Goal: Communication & Community: Answer question/provide support

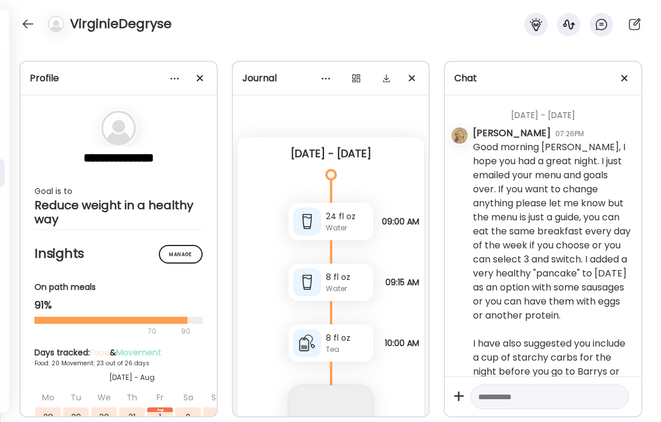
scroll to position [37900, 0]
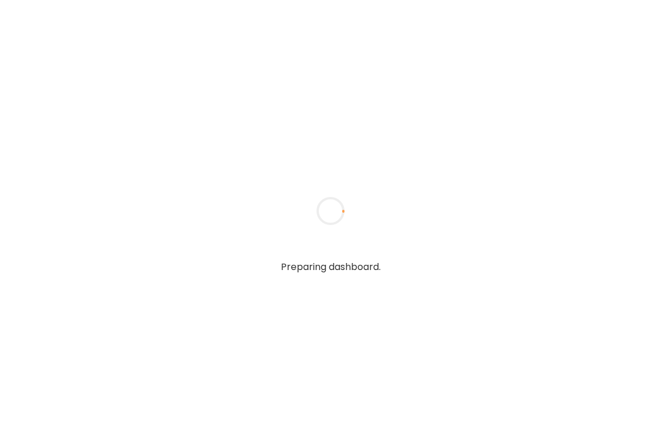
type textarea "**********"
type input "*****"
type input "**********"
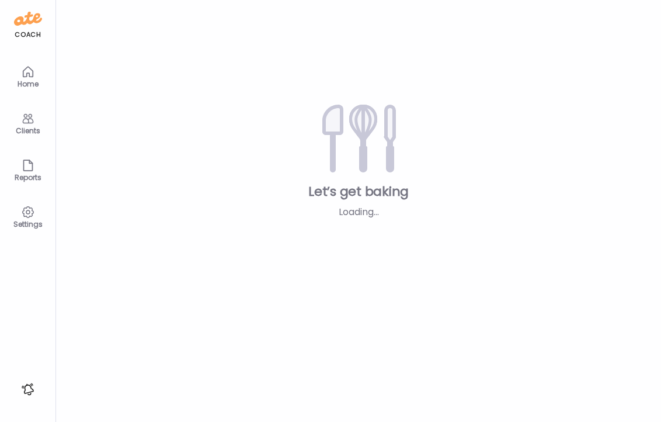
type input "**********"
click at [26, 120] on icon at bounding box center [28, 119] width 14 height 14
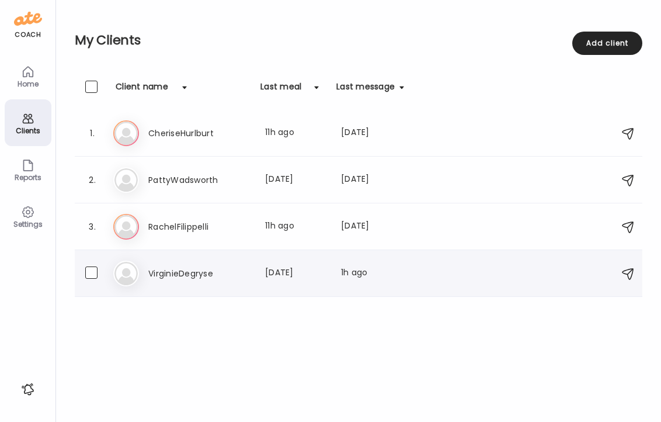
click at [184, 273] on h3 "VirginieDegryse" at bounding box center [199, 273] width 103 height 14
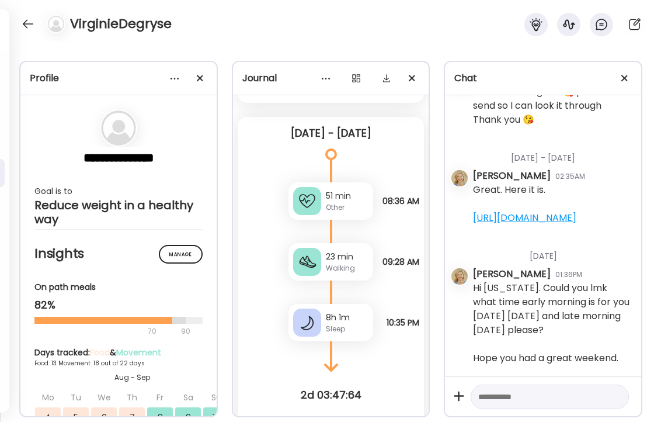
scroll to position [37900, 0]
click at [525, 401] on textarea at bounding box center [539, 397] width 122 height 14
paste textarea "**********"
type textarea "**********"
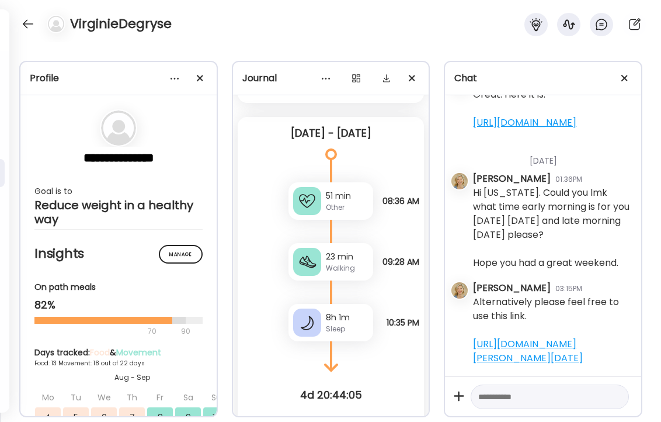
scroll to position [38024, 0]
click at [27, 21] on div at bounding box center [28, 24] width 19 height 19
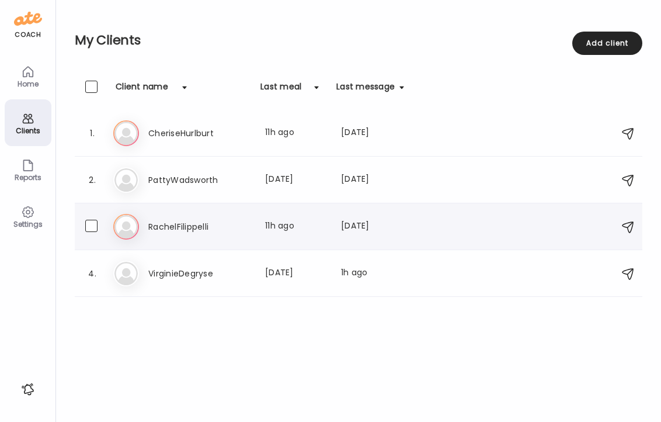
click at [166, 228] on h3 "RachelFilippelli" at bounding box center [199, 227] width 103 height 14
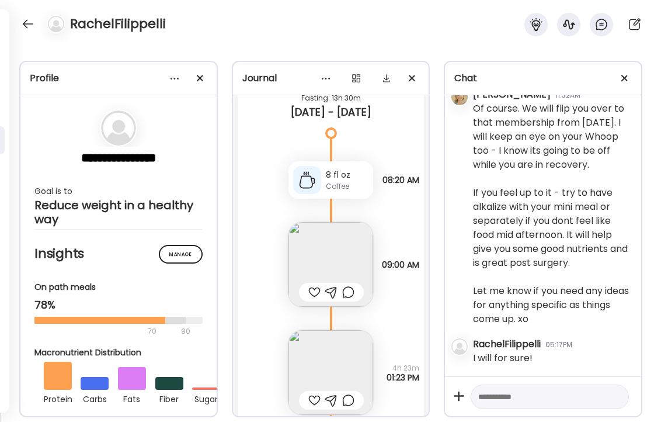
scroll to position [12443, 0]
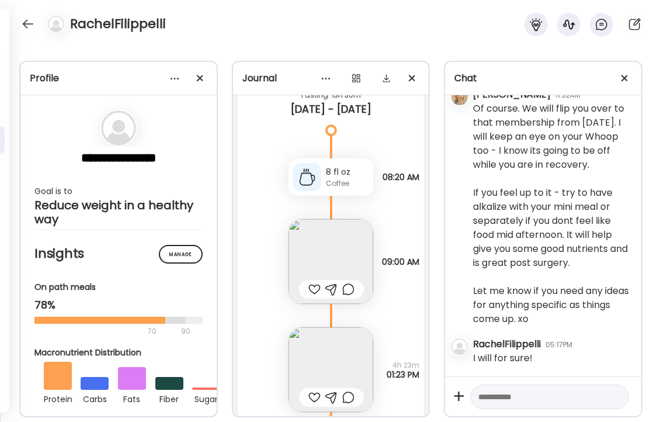
click at [329, 248] on img at bounding box center [331, 261] width 85 height 85
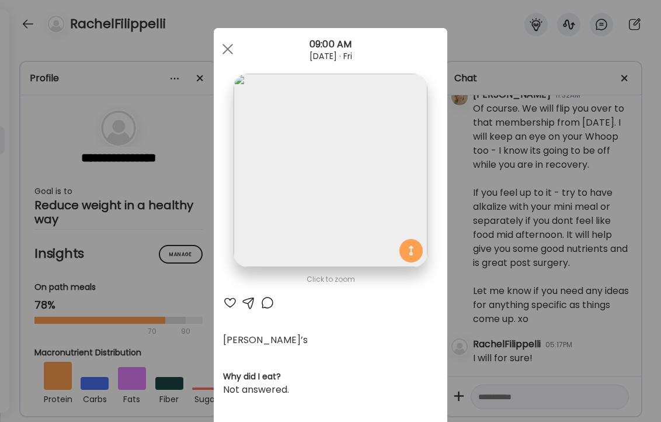
click at [230, 303] on div at bounding box center [230, 303] width 14 height 14
click at [224, 48] on div at bounding box center [227, 48] width 23 height 23
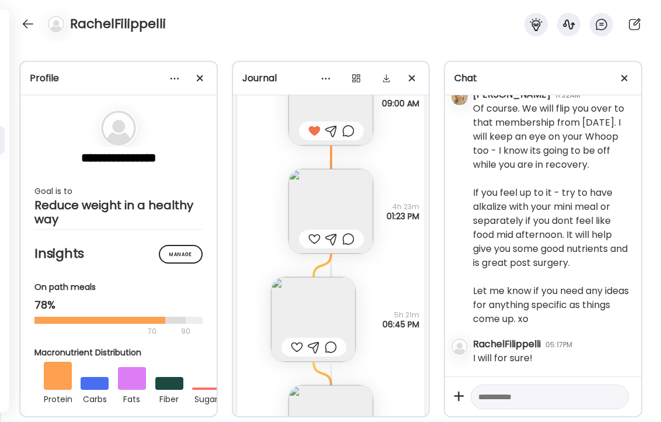
scroll to position [12602, 0]
click at [322, 183] on img at bounding box center [331, 210] width 85 height 85
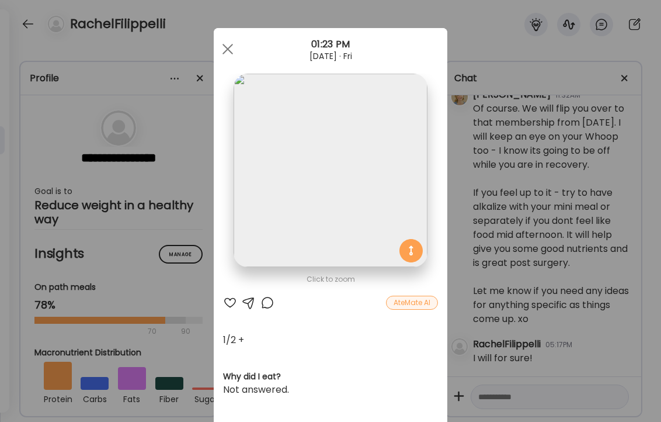
click at [228, 303] on div at bounding box center [230, 303] width 14 height 14
click at [227, 43] on div at bounding box center [227, 48] width 23 height 23
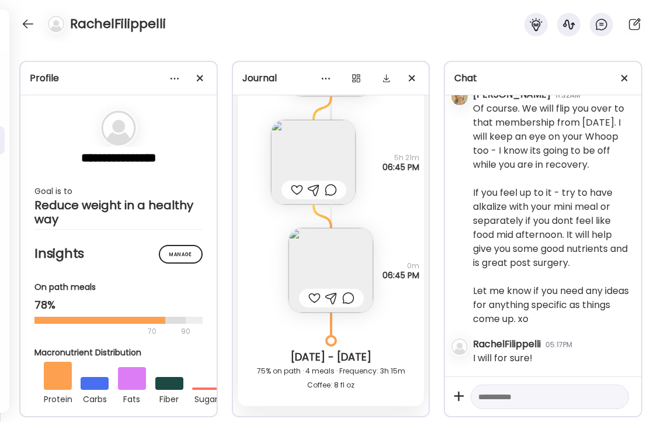
scroll to position [12761, 0]
click at [300, 144] on img at bounding box center [313, 159] width 85 height 85
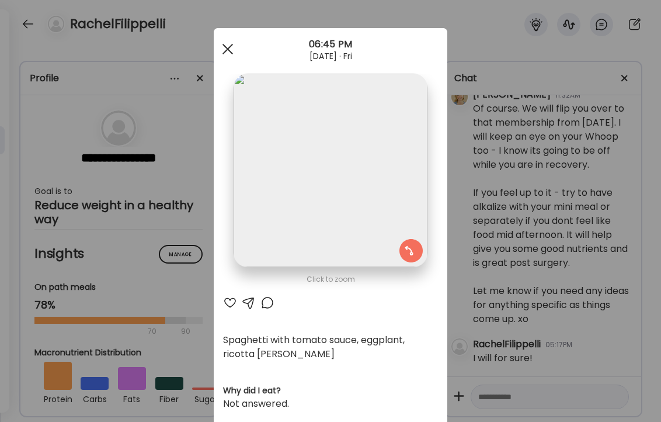
click at [225, 44] on div at bounding box center [227, 48] width 23 height 23
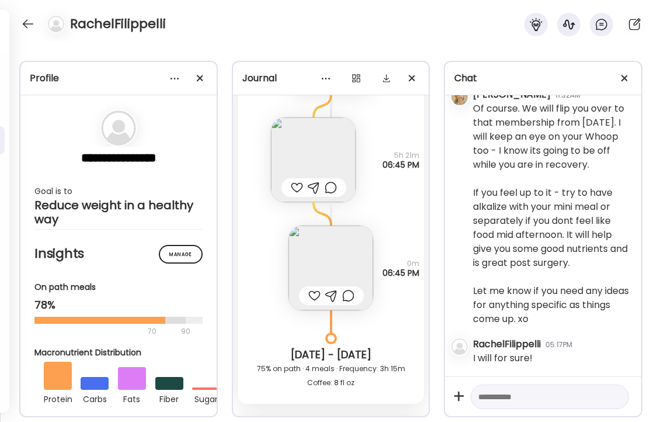
click at [294, 188] on div at bounding box center [297, 187] width 12 height 14
click at [317, 270] on img at bounding box center [331, 267] width 85 height 85
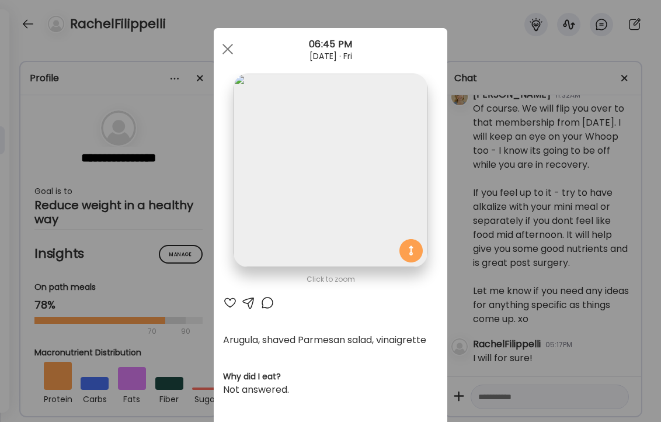
click at [228, 301] on div at bounding box center [230, 303] width 14 height 14
click at [228, 50] on div at bounding box center [227, 48] width 23 height 23
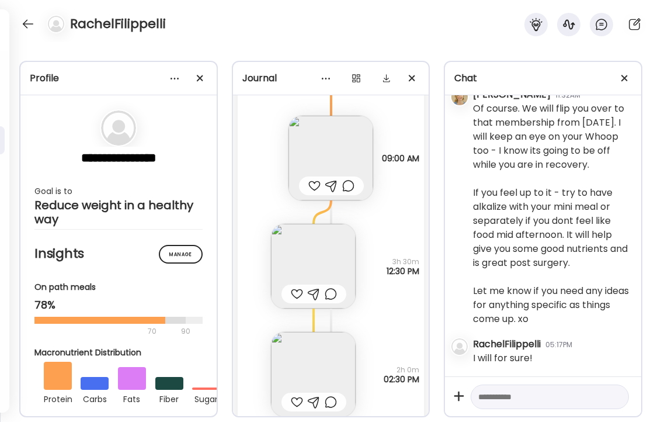
scroll to position [13141, 0]
click at [314, 186] on div at bounding box center [314, 187] width 12 height 14
click at [314, 265] on img at bounding box center [313, 267] width 85 height 85
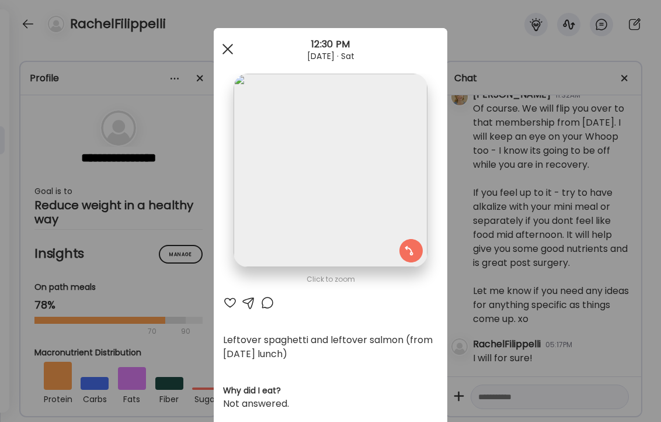
click at [227, 44] on div at bounding box center [227, 48] width 23 height 23
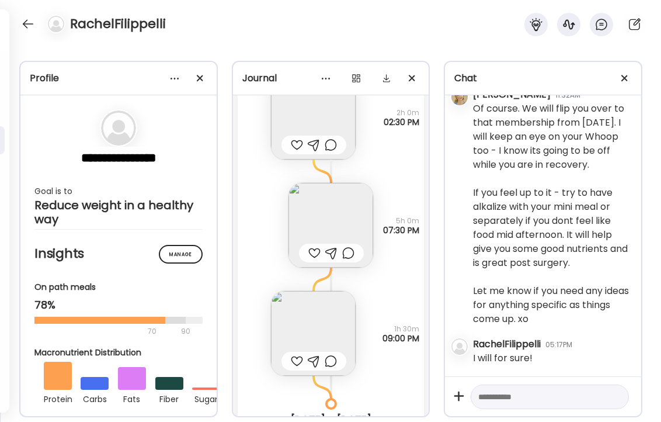
scroll to position [13400, 0]
click at [322, 220] on img at bounding box center [331, 224] width 85 height 85
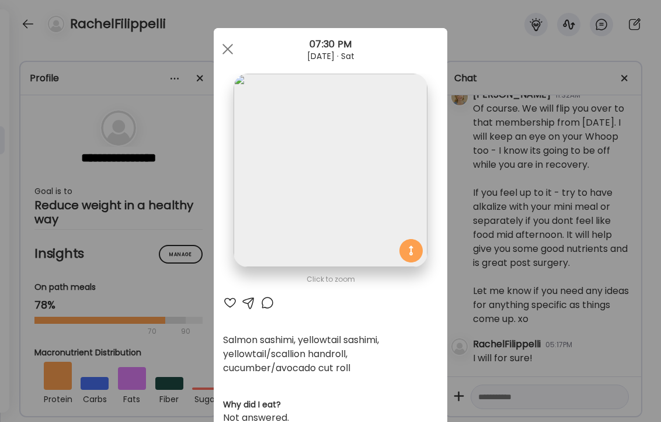
click at [231, 301] on div at bounding box center [230, 303] width 14 height 14
click at [227, 46] on div at bounding box center [227, 48] width 23 height 23
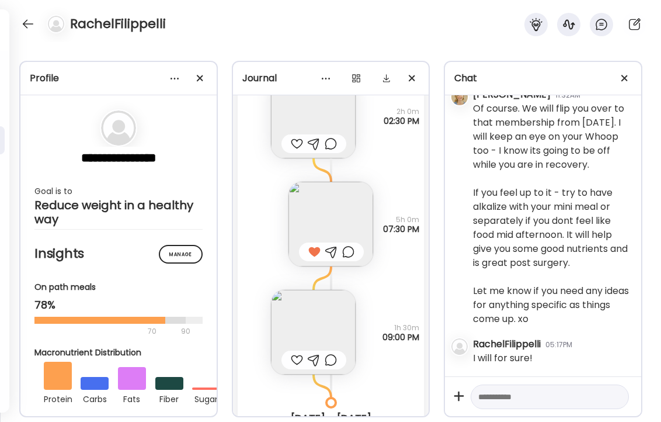
click at [309, 322] on img at bounding box center [313, 332] width 85 height 85
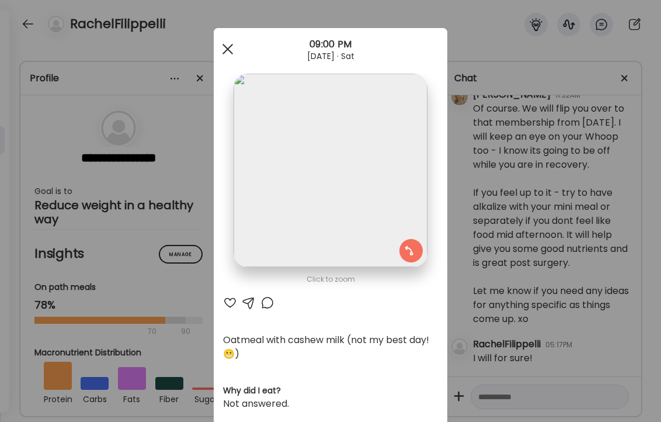
click at [228, 52] on div at bounding box center [227, 48] width 23 height 23
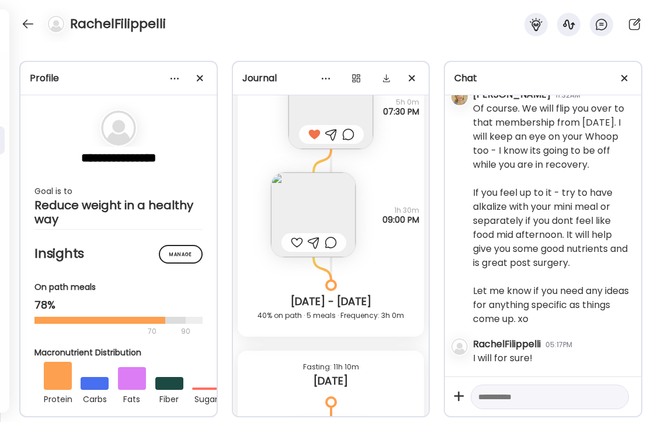
scroll to position [13520, 0]
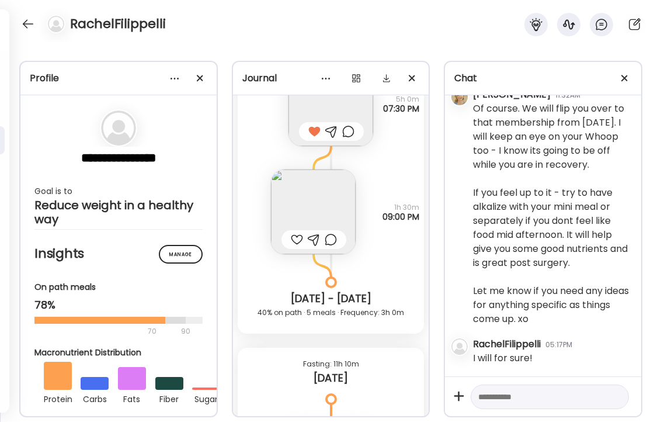
click at [306, 203] on img at bounding box center [313, 211] width 85 height 85
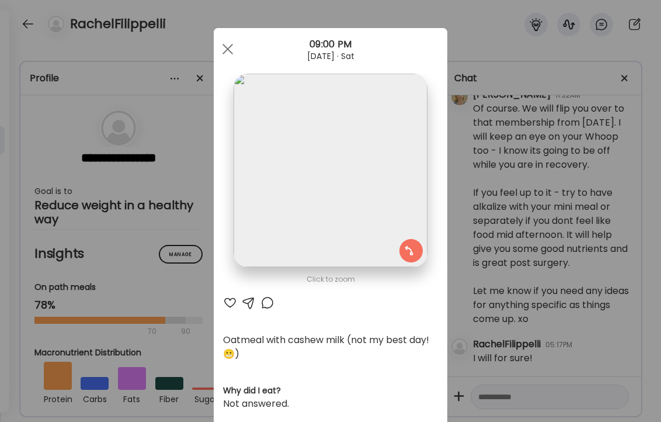
click at [265, 300] on div at bounding box center [267, 303] width 14 height 14
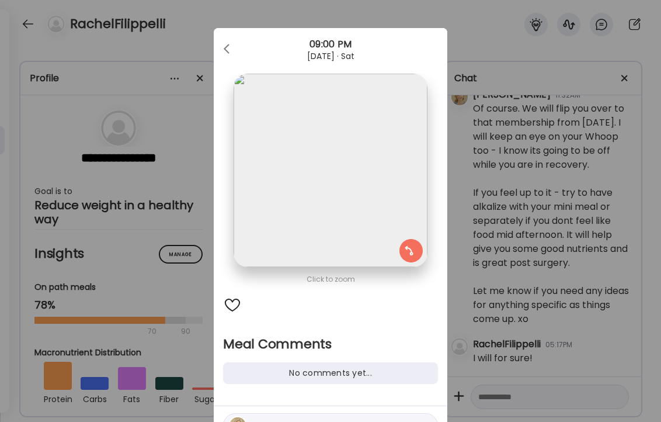
scroll to position [65, 0]
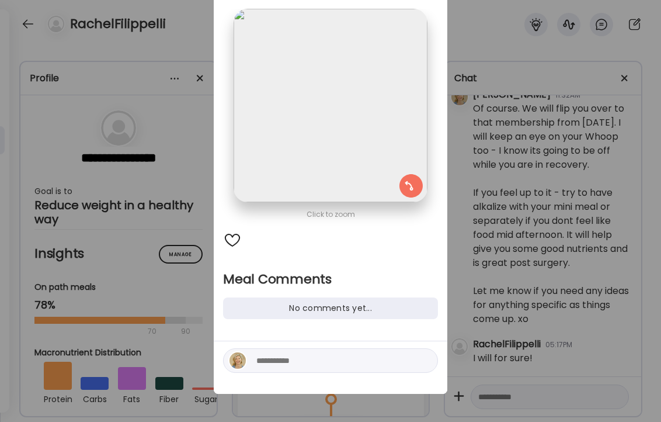
click at [290, 360] on textarea at bounding box center [335, 360] width 158 height 14
type textarea "*"
click at [287, 363] on textarea "**********" at bounding box center [335, 360] width 158 height 14
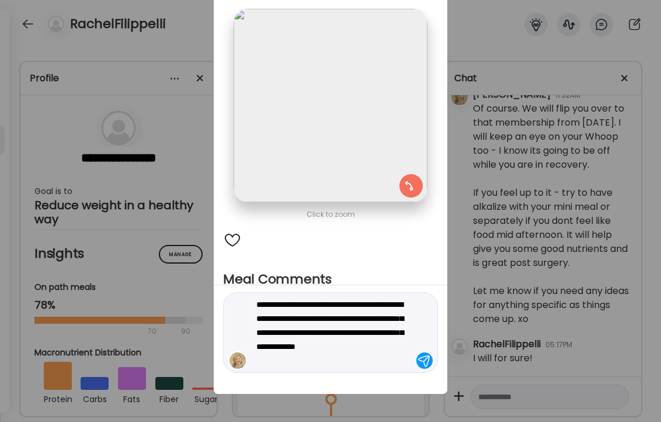
click at [288, 342] on textarea "**********" at bounding box center [335, 332] width 158 height 70
type textarea "**********"
click at [319, 357] on textarea "**********" at bounding box center [335, 332] width 158 height 70
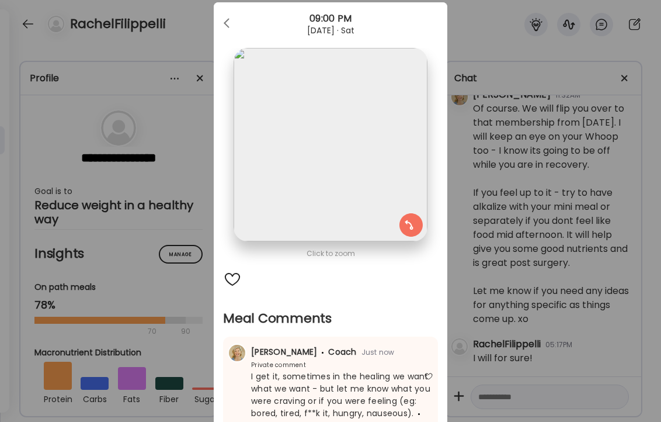
scroll to position [0, 0]
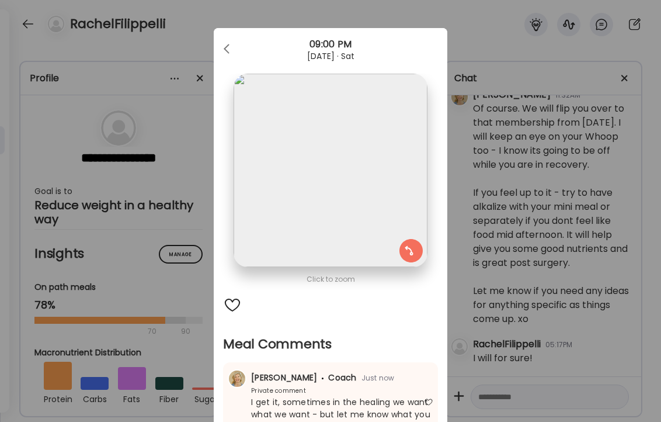
click at [195, 34] on div "Ate Coach Dashboard Wahoo! It’s official Take a moment to set up your Coach Pro…" at bounding box center [330, 211] width 661 height 422
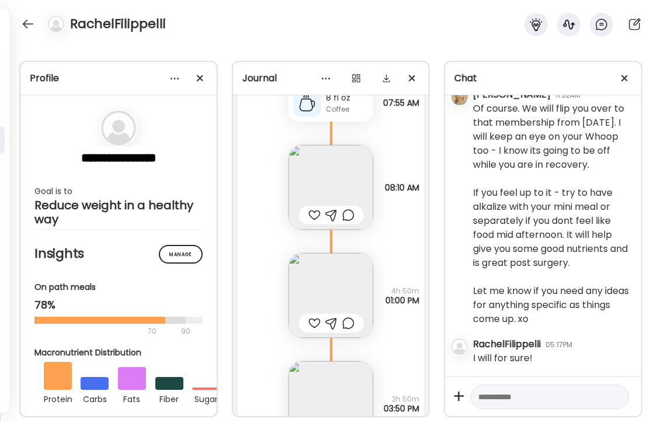
scroll to position [13867, 0]
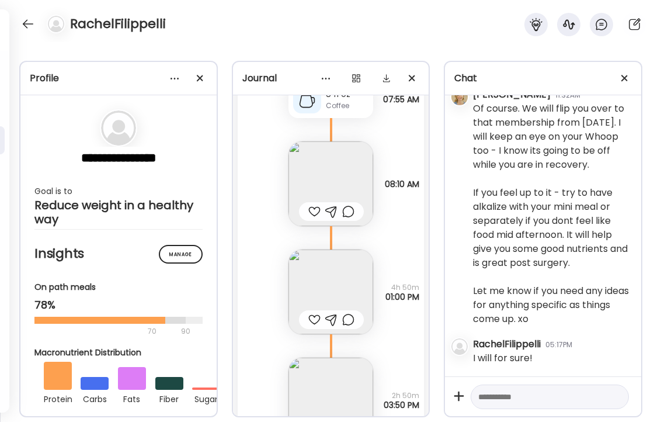
click at [311, 212] on div at bounding box center [314, 211] width 12 height 14
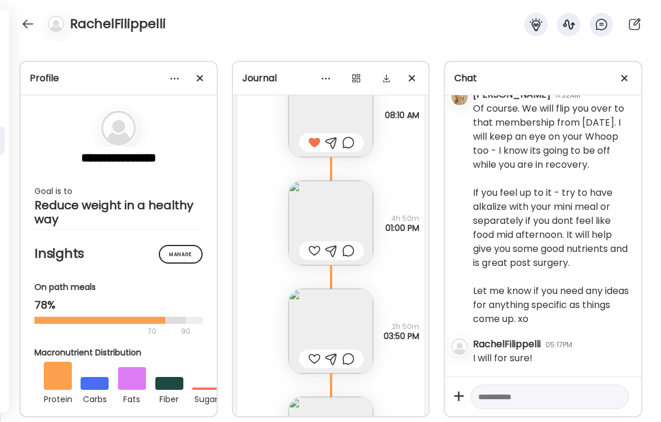
scroll to position [13943, 0]
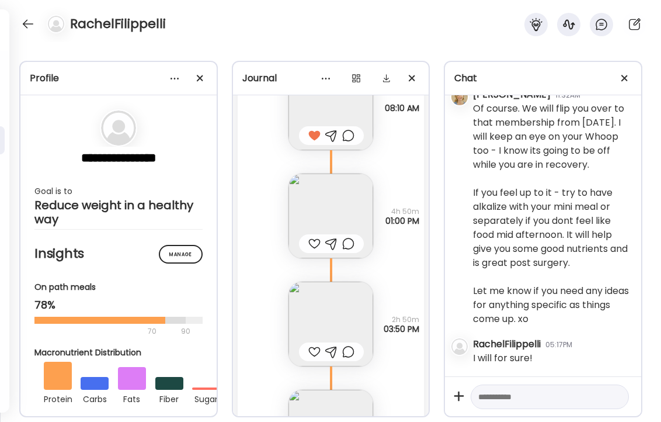
click at [352, 200] on img at bounding box center [331, 215] width 85 height 85
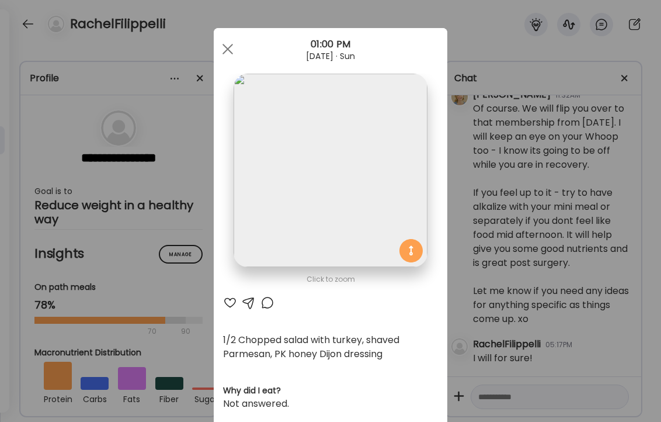
click at [228, 304] on div at bounding box center [230, 303] width 14 height 14
click at [199, 33] on div "Ate Coach Dashboard Wahoo! It’s official Take a moment to set up your Coach Pro…" at bounding box center [330, 211] width 661 height 422
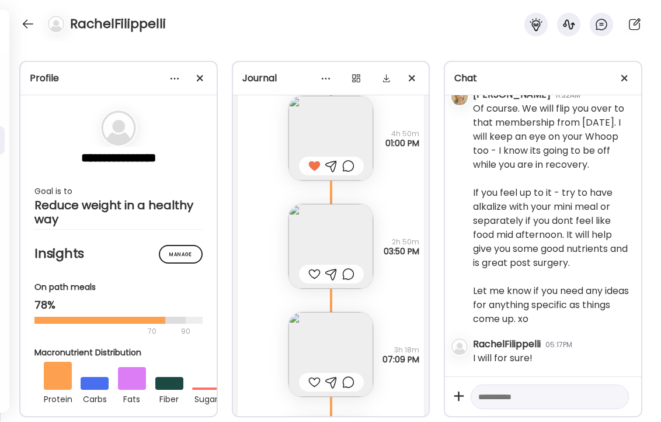
scroll to position [14021, 0]
click at [329, 248] on img at bounding box center [331, 245] width 85 height 85
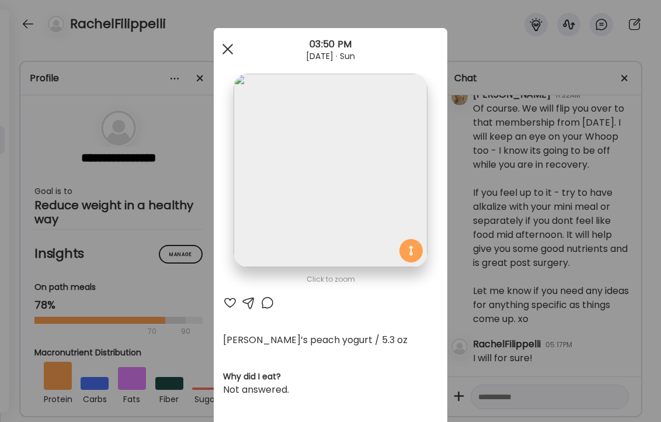
click at [227, 47] on div at bounding box center [227, 48] width 23 height 23
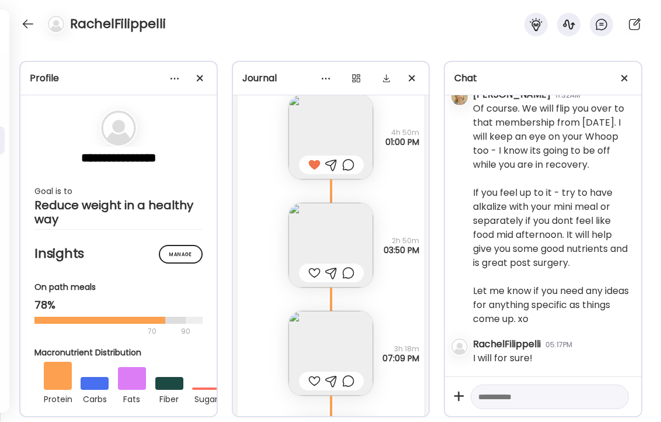
click at [326, 242] on img at bounding box center [331, 245] width 85 height 85
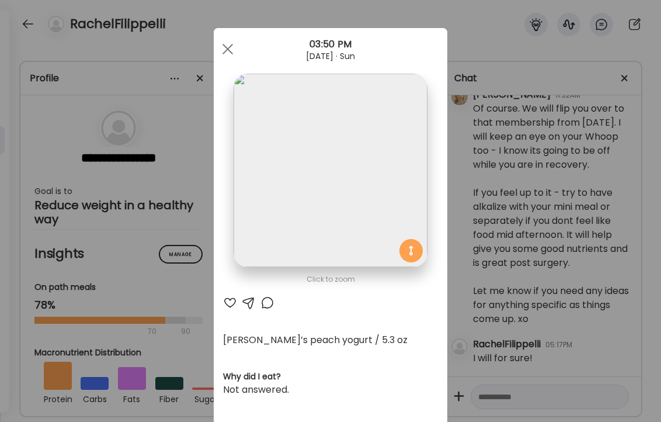
click at [231, 300] on div at bounding box center [230, 303] width 14 height 14
click at [264, 303] on div at bounding box center [267, 303] width 14 height 14
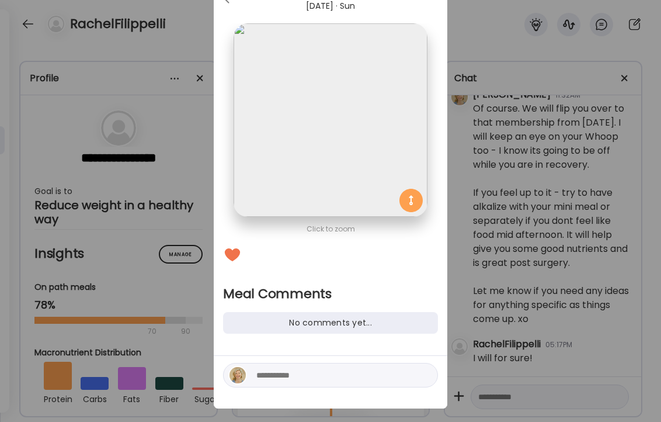
scroll to position [65, 0]
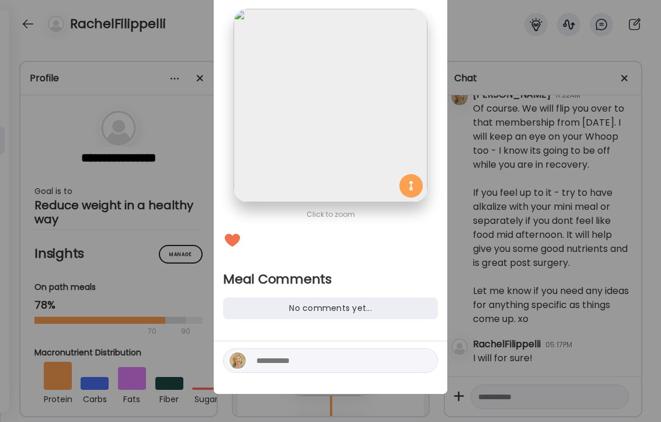
click at [322, 358] on textarea at bounding box center [335, 360] width 158 height 14
type textarea "**********"
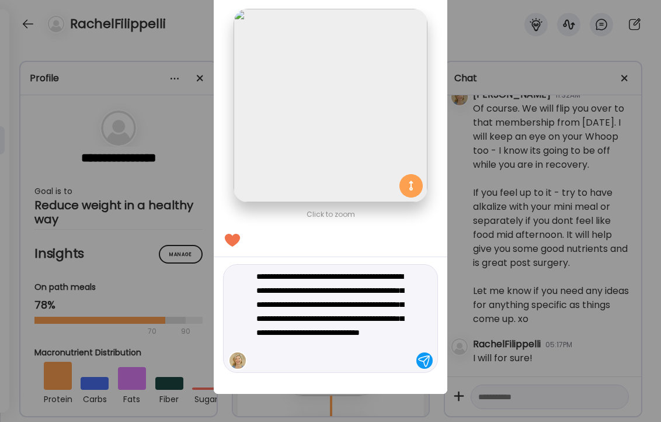
type textarea "**********"
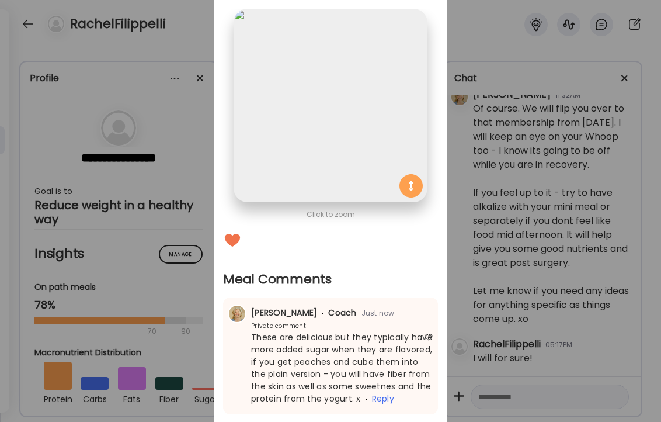
click at [166, 30] on div "Ate Coach Dashboard Wahoo! It’s official Take a moment to set up your Coach Pro…" at bounding box center [330, 211] width 661 height 422
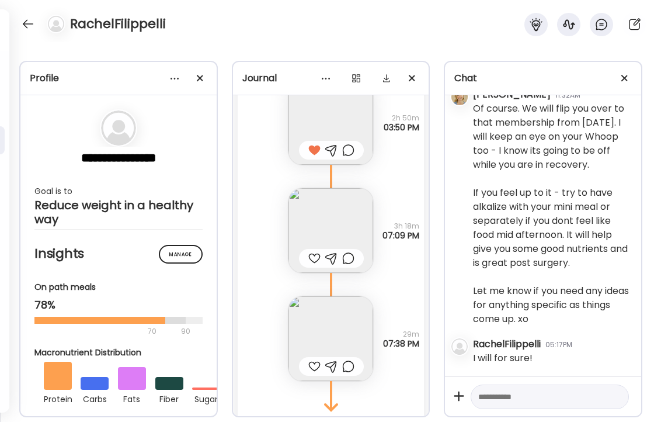
scroll to position [14148, 0]
click at [332, 230] on img at bounding box center [331, 227] width 85 height 85
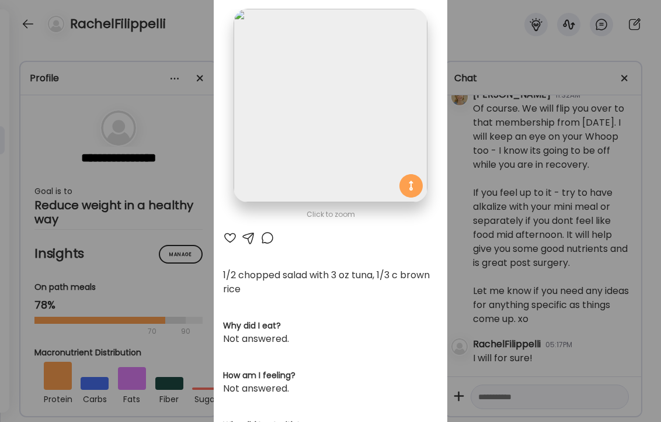
scroll to position [0, 0]
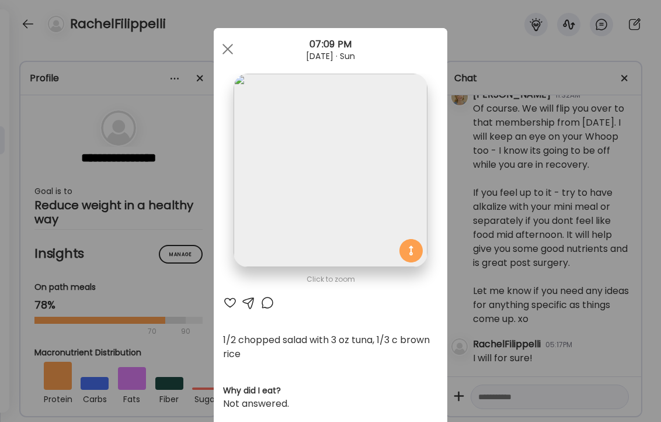
click at [229, 303] on div at bounding box center [230, 303] width 14 height 14
click at [182, 31] on div "Ate Coach Dashboard Wahoo! It’s official Take a moment to set up your Coach Pro…" at bounding box center [330, 211] width 661 height 422
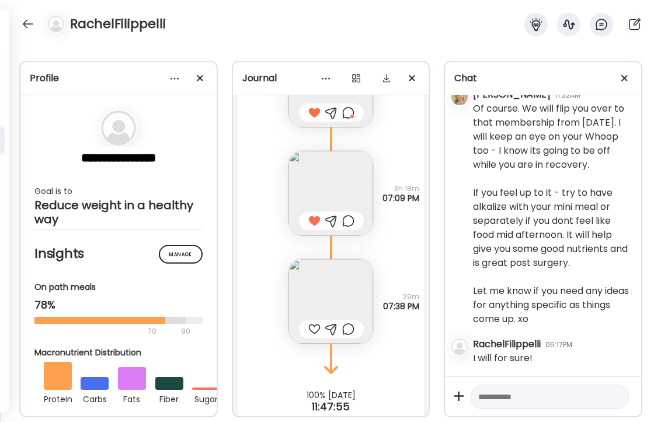
scroll to position [14207, 0]
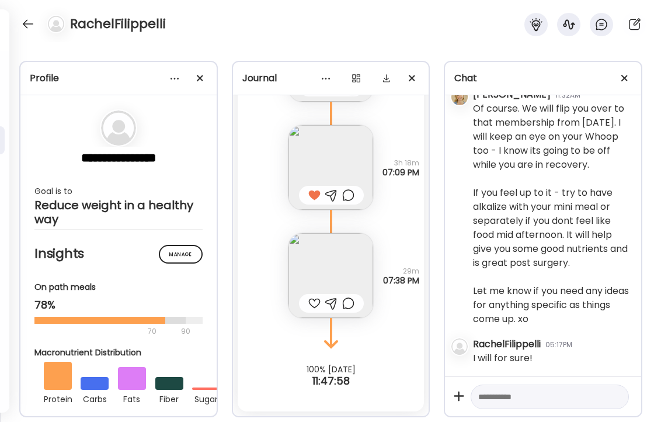
click at [490, 398] on textarea at bounding box center [539, 397] width 122 height 14
type textarea "**********"
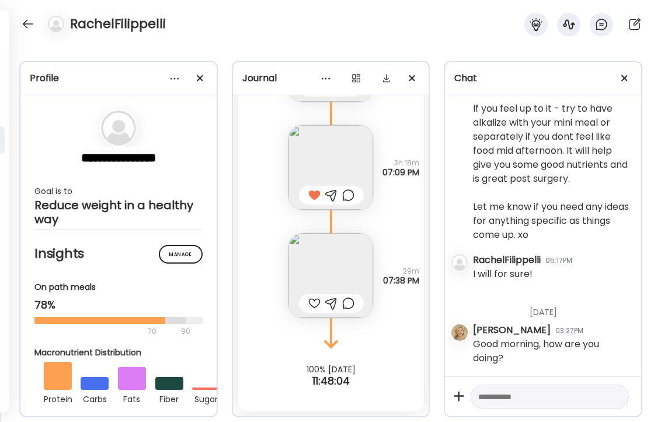
scroll to position [38532, 0]
click at [24, 26] on div at bounding box center [28, 24] width 19 height 19
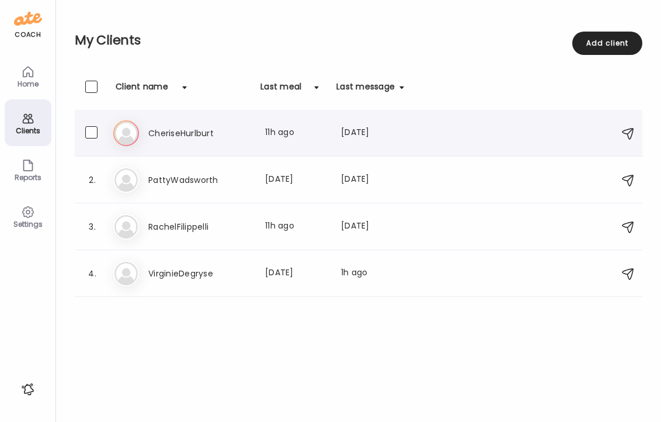
click at [191, 128] on h3 "CheriseHurlburt" at bounding box center [199, 133] width 103 height 14
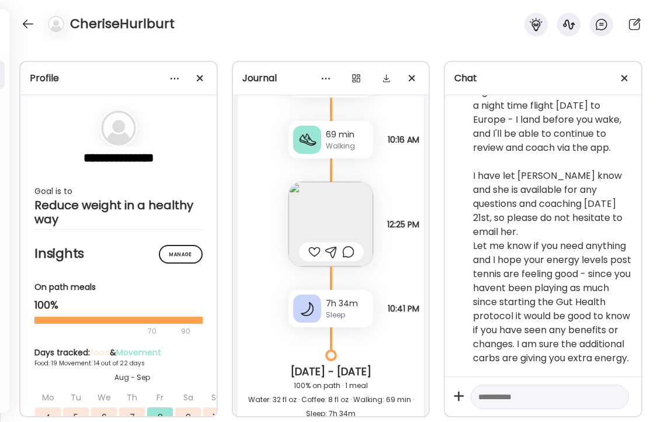
scroll to position [20496, 0]
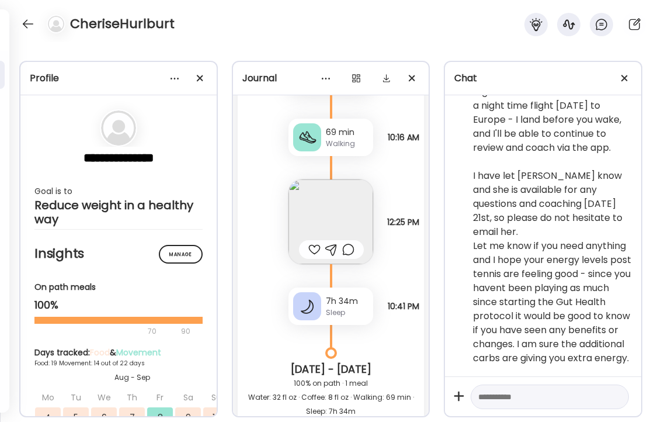
click at [318, 203] on img at bounding box center [331, 221] width 85 height 85
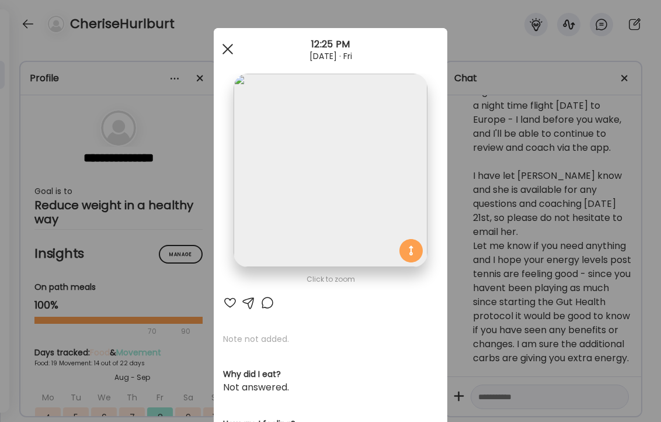
click at [229, 48] on div at bounding box center [227, 48] width 23 height 23
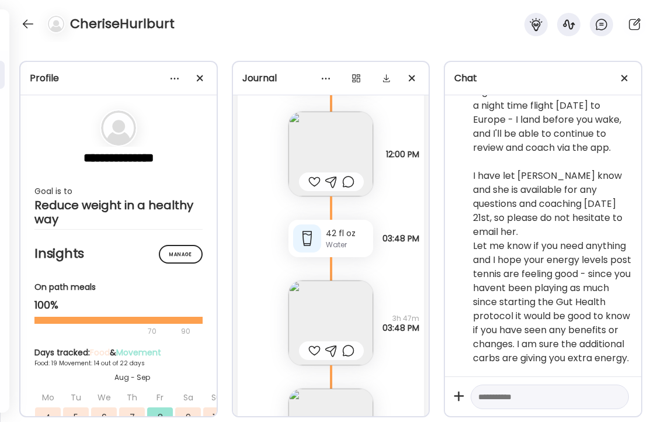
scroll to position [21160, 0]
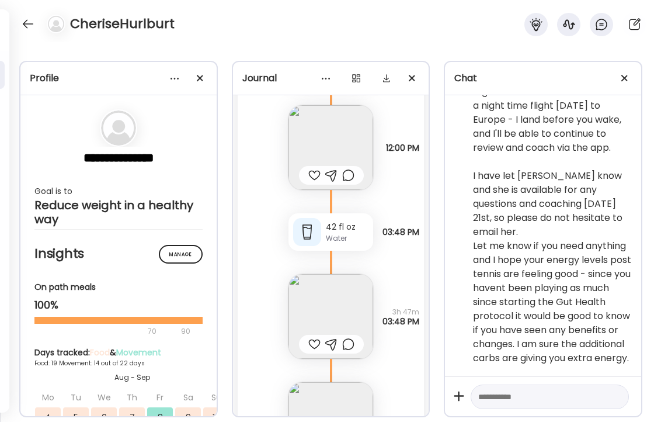
click at [331, 143] on img at bounding box center [331, 147] width 85 height 85
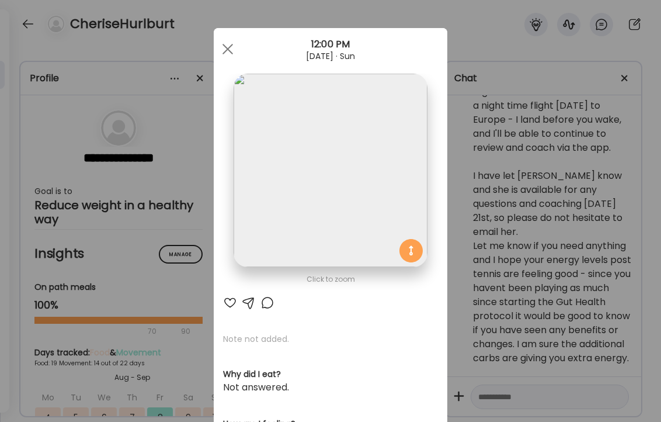
click at [230, 302] on div at bounding box center [230, 303] width 14 height 14
click at [227, 45] on div at bounding box center [227, 48] width 23 height 23
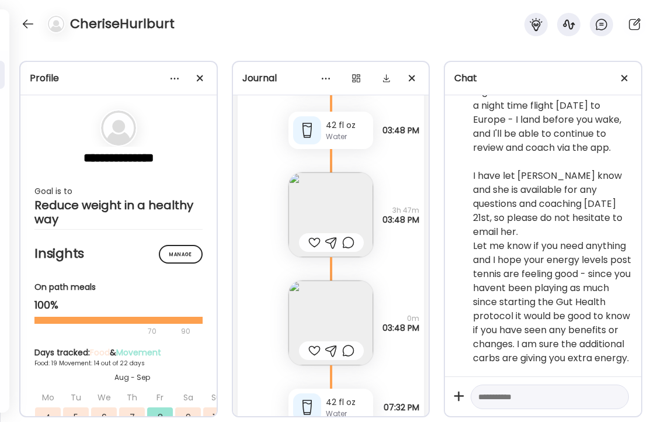
scroll to position [21272, 0]
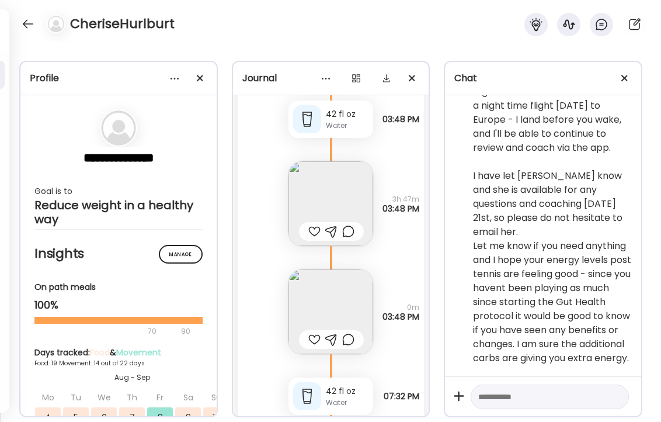
click at [342, 199] on img at bounding box center [331, 203] width 85 height 85
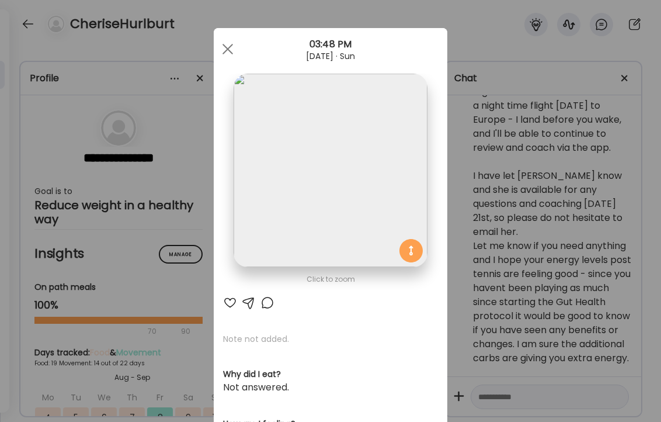
click at [231, 300] on div at bounding box center [230, 303] width 14 height 14
click at [227, 51] on div at bounding box center [227, 48] width 23 height 23
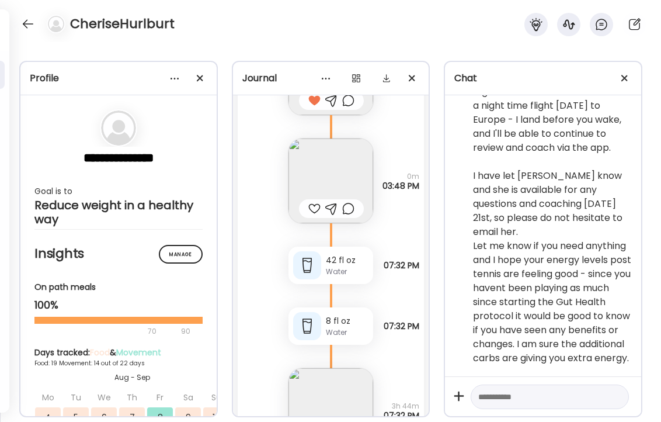
scroll to position [21406, 0]
click at [312, 206] on div at bounding box center [314, 206] width 12 height 14
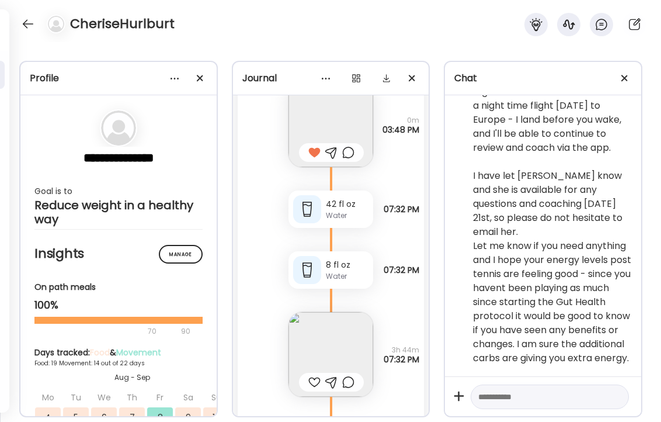
scroll to position [21462, 0]
click at [312, 206] on div at bounding box center [307, 207] width 28 height 28
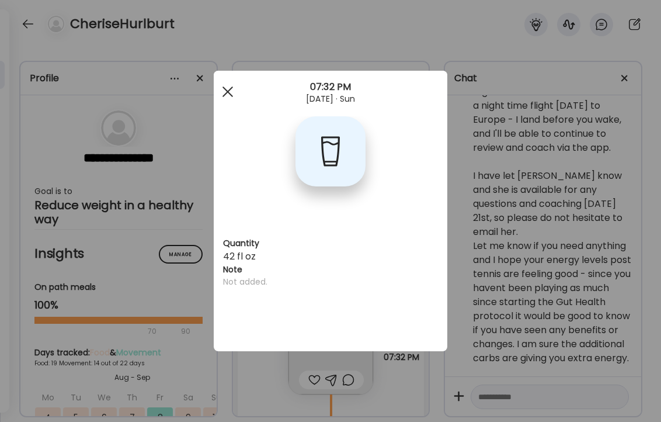
click at [231, 93] on div at bounding box center [227, 91] width 23 height 23
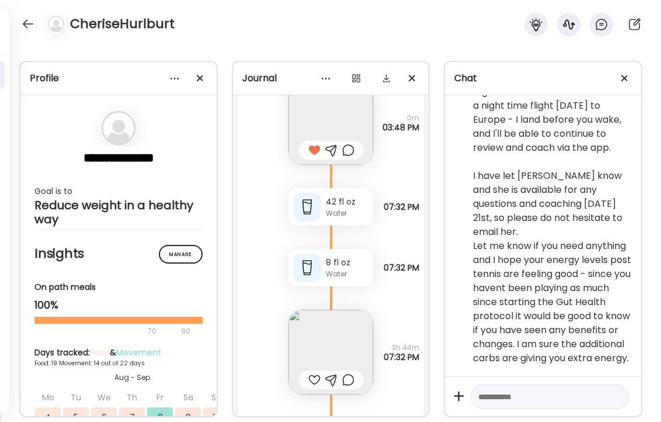
click at [336, 266] on div "8 fl oz" at bounding box center [347, 262] width 43 height 12
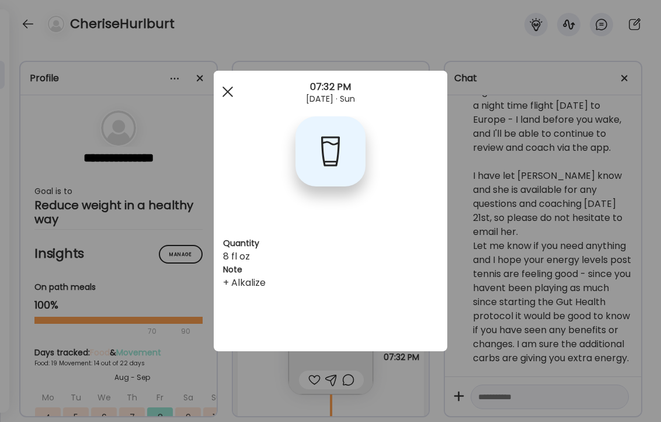
click at [228, 92] on span at bounding box center [228, 91] width 11 height 11
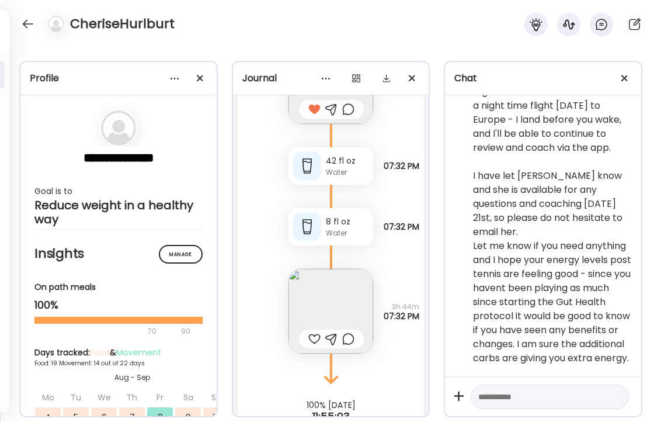
scroll to position [21538, 0]
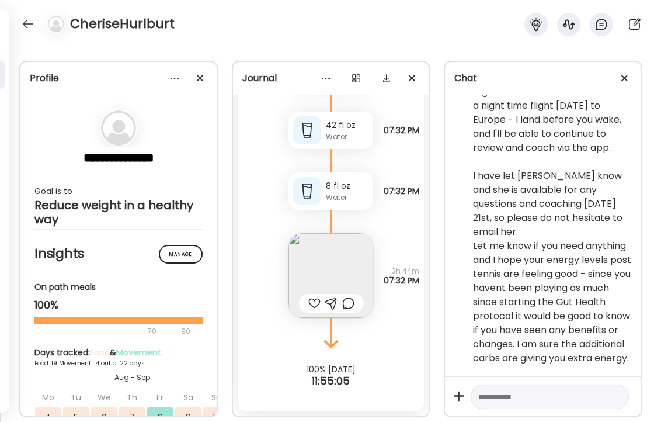
click at [342, 265] on img at bounding box center [331, 275] width 85 height 85
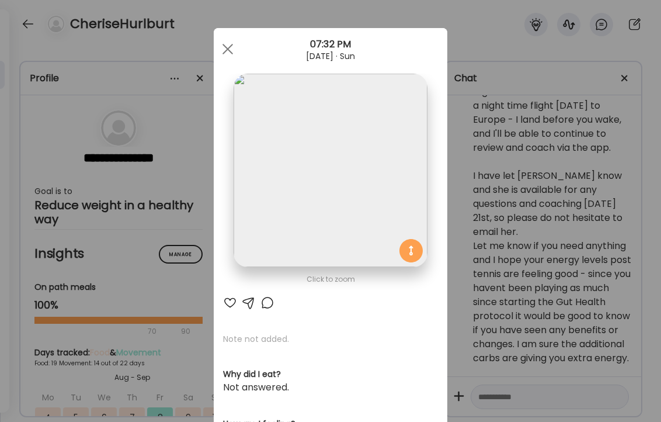
click at [230, 300] on div at bounding box center [230, 303] width 14 height 14
click at [267, 302] on div at bounding box center [267, 303] width 14 height 14
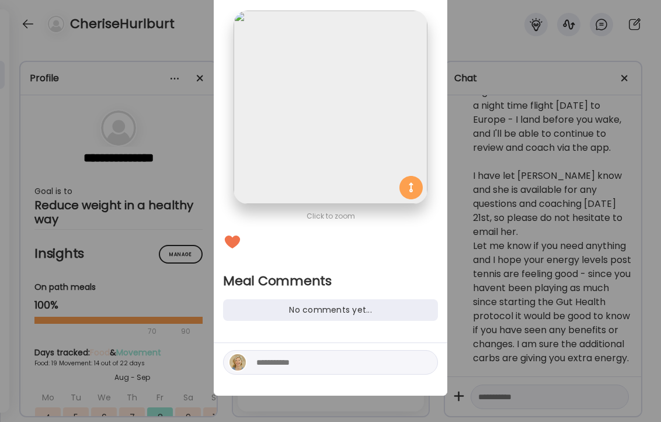
scroll to position [64, 0]
click at [287, 364] on textarea at bounding box center [335, 361] width 158 height 14
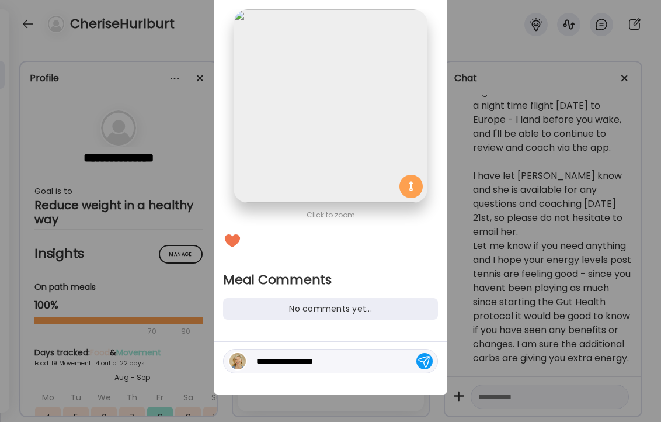
type textarea "**********"
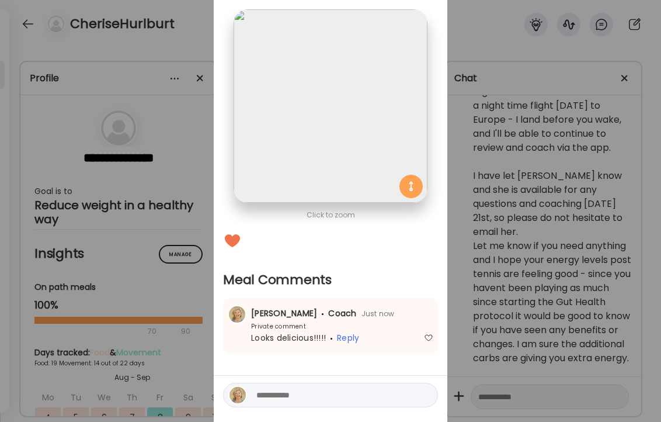
click at [192, 29] on div "Ate Coach Dashboard Wahoo! It’s official Take a moment to set up your Coach Pro…" at bounding box center [330, 211] width 661 height 422
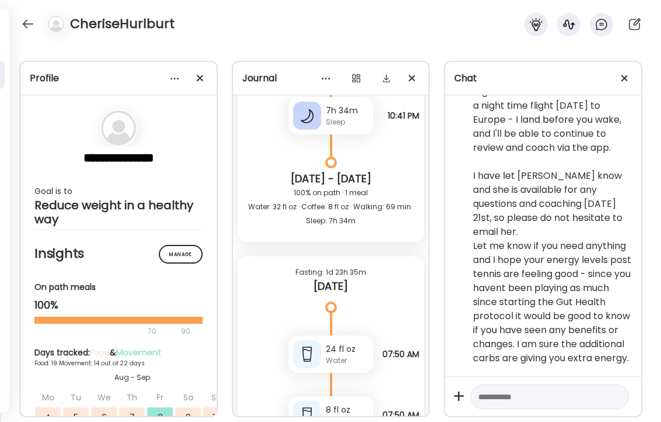
scroll to position [20669, 0]
